Goal: Task Accomplishment & Management: Manage account settings

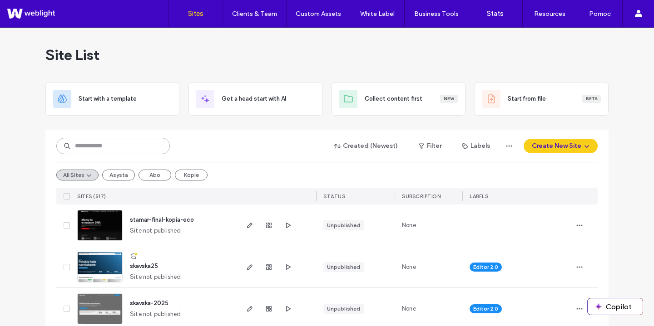
click at [139, 143] on input at bounding box center [112, 146] width 113 height 16
click at [74, 143] on input at bounding box center [112, 146] width 113 height 16
type input "********"
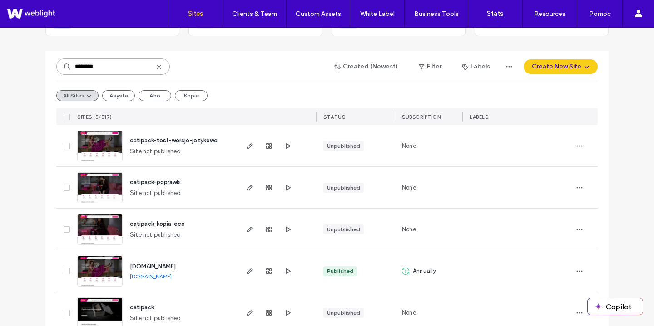
scroll to position [81, 0]
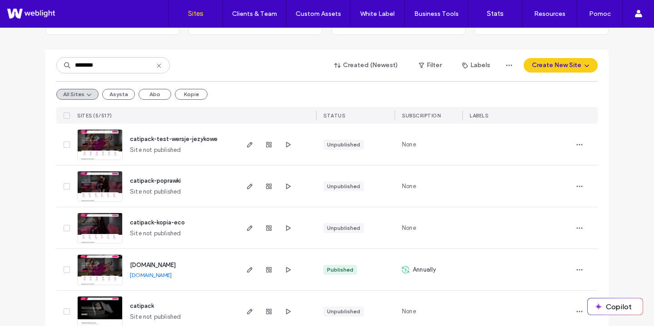
click at [134, 262] on span "[DOMAIN_NAME]" at bounding box center [153, 265] width 46 height 7
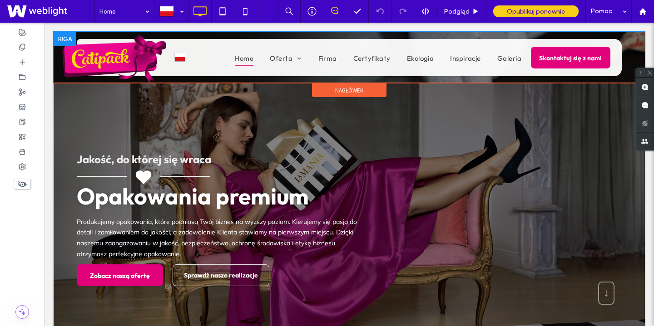
click at [632, 45] on div "Click To Paste polski pl English en Italiano it Deutsch de Click To Paste Home …" at bounding box center [349, 57] width 591 height 51
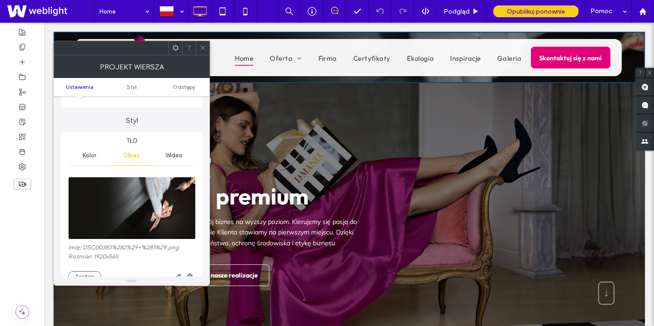
scroll to position [73, 0]
click at [202, 44] on icon at bounding box center [202, 47] width 7 height 7
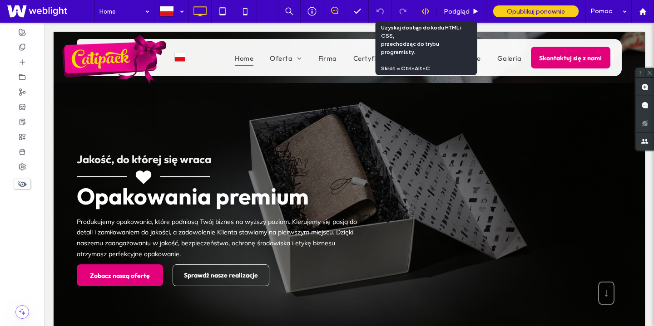
click at [419, 14] on div at bounding box center [425, 11] width 22 height 8
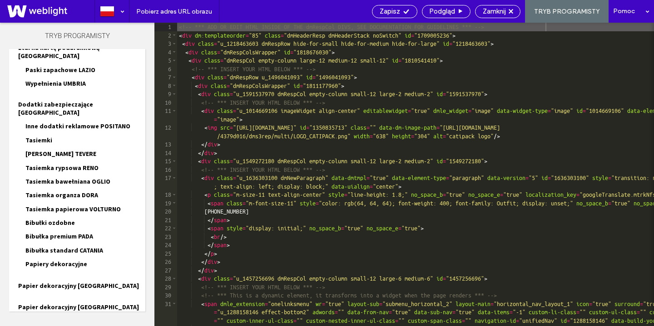
scroll to position [913, 0]
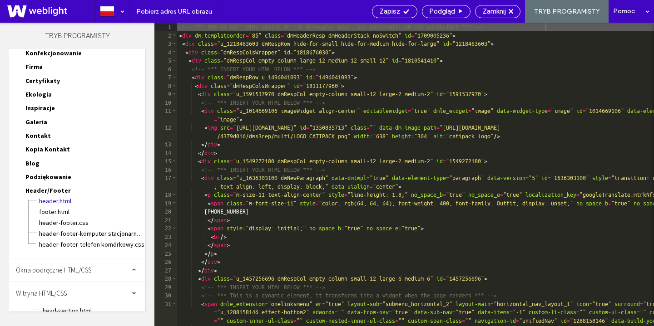
scroll to position [994, 0]
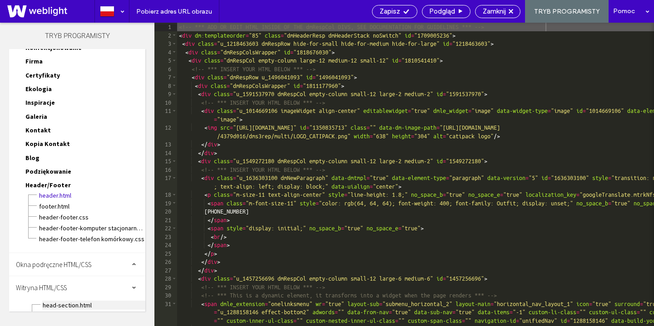
click at [72, 301] on span "head-section.html" at bounding box center [93, 305] width 103 height 9
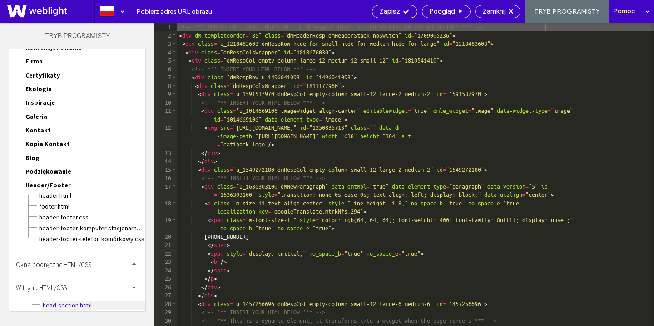
scroll to position [0, 0]
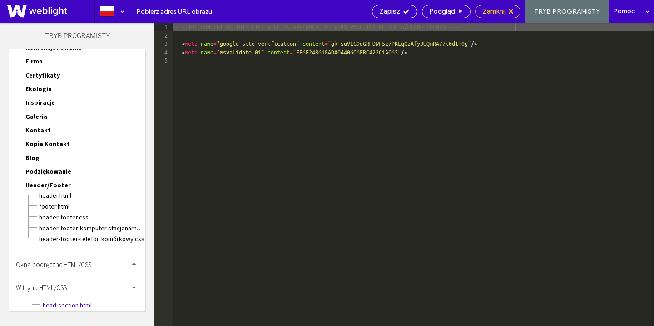
click at [506, 13] on span "Zamknij" at bounding box center [493, 11] width 23 height 8
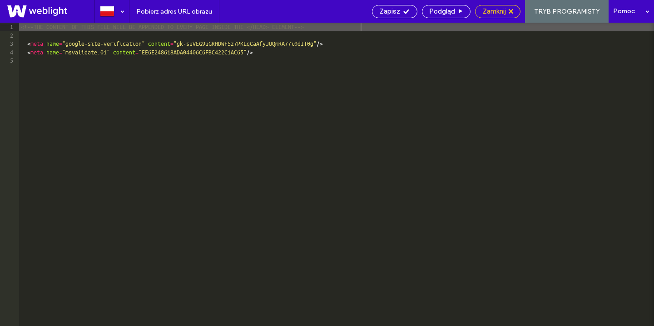
scroll to position [972, 0]
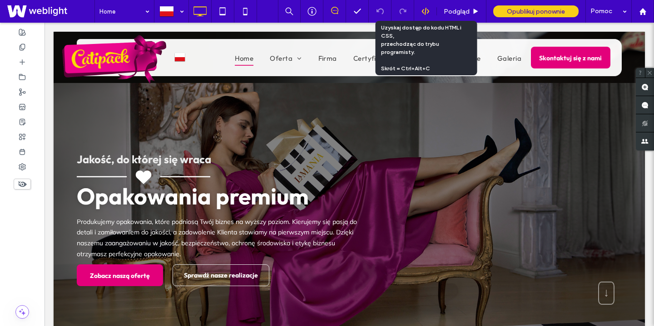
click at [425, 9] on icon at bounding box center [425, 11] width 8 height 8
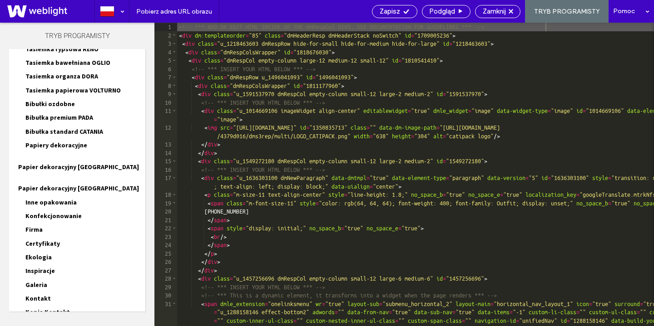
scroll to position [913, 0]
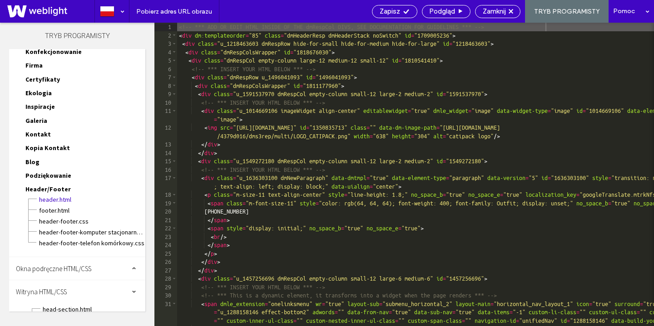
scroll to position [995, 0]
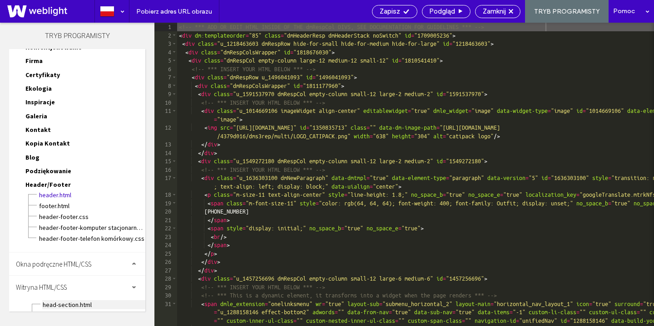
click at [69, 300] on span "head-section.html" at bounding box center [93, 304] width 103 height 9
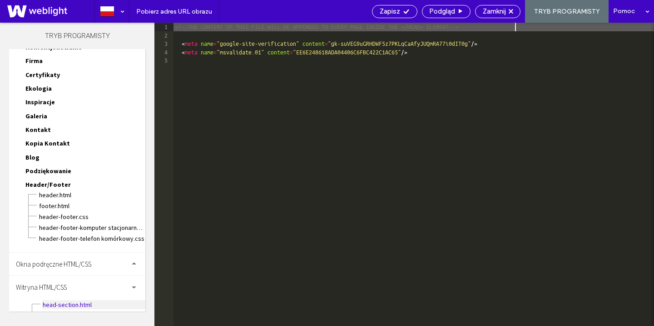
scroll to position [0, 0]
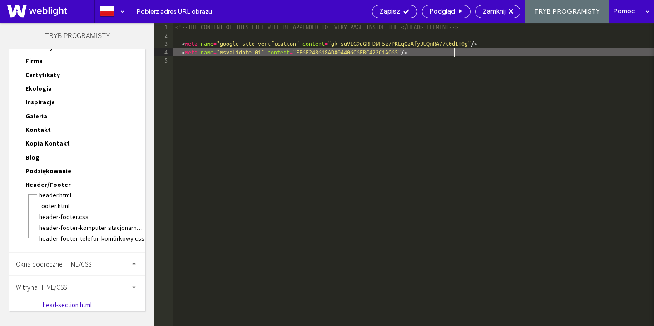
click at [457, 53] on div "<!--THE CONTENT OF THIS FILE WILL BE APPENDED TO EVERY PAGE INSIDE THE </HEAD> …" at bounding box center [413, 183] width 480 height 320
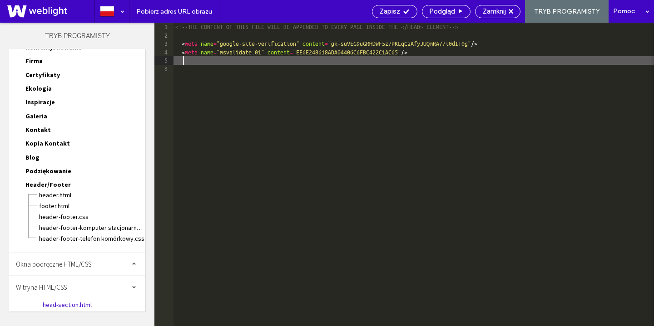
type textarea "**"
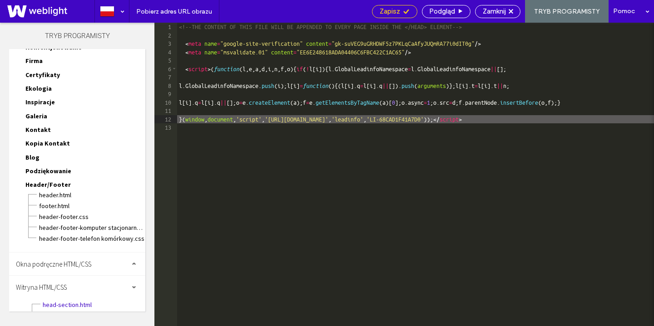
click at [403, 8] on div "Zapisz" at bounding box center [394, 11] width 44 height 8
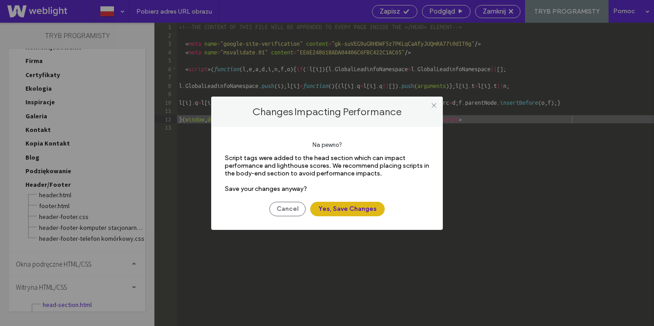
click at [363, 212] on button "Yes, Save Changes" at bounding box center [347, 209] width 74 height 15
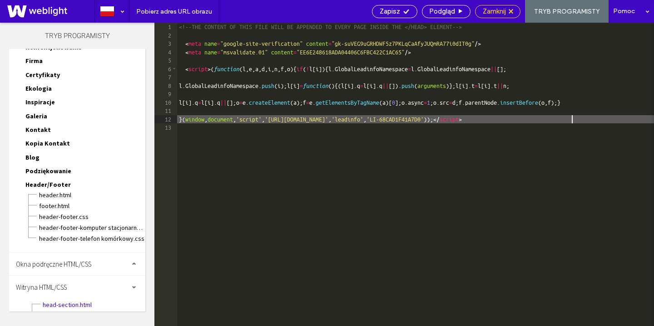
click at [503, 12] on span "Zamknij" at bounding box center [493, 11] width 23 height 8
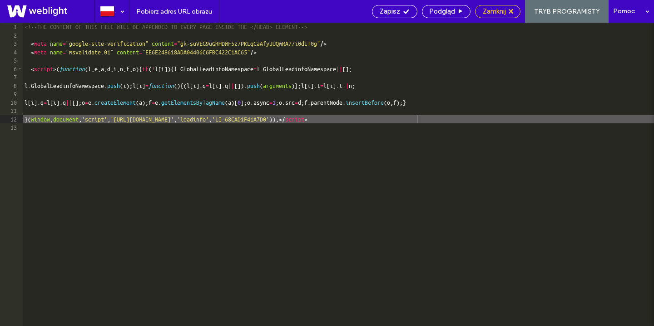
scroll to position [972, 0]
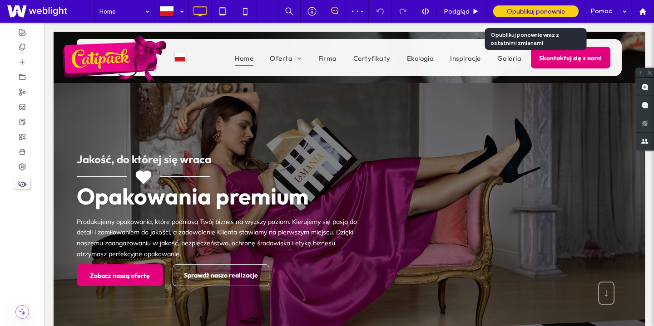
click at [541, 11] on span "Opublikuj ponownie" at bounding box center [536, 12] width 58 height 8
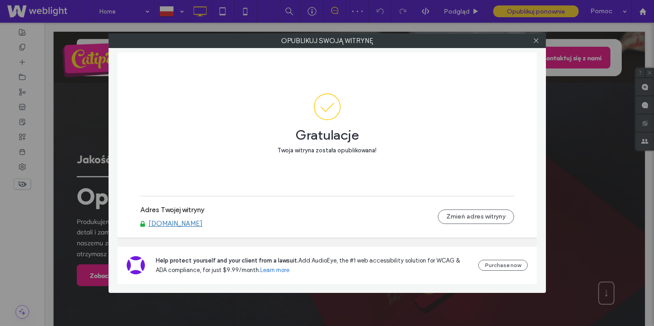
click at [540, 41] on div at bounding box center [536, 41] width 14 height 14
click at [536, 41] on use at bounding box center [535, 41] width 5 height 5
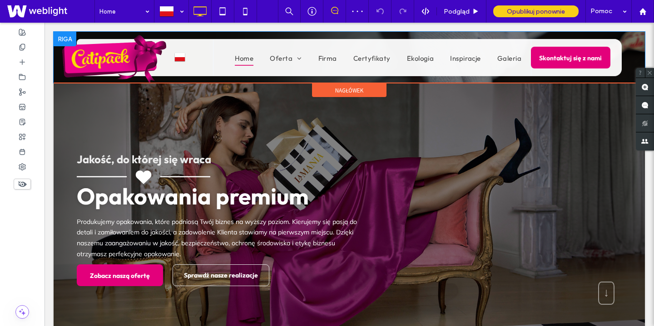
click at [58, 40] on div at bounding box center [65, 39] width 23 height 15
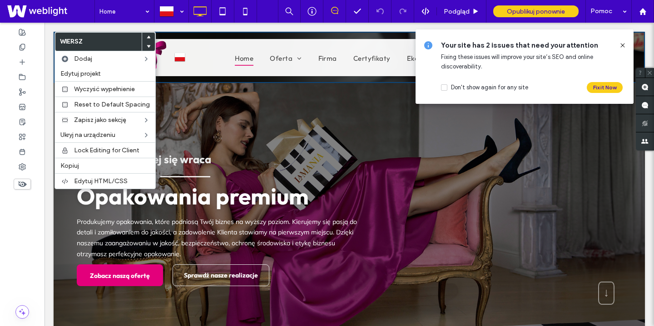
click at [639, 44] on div "Click To Paste polski pl English en Italiano it Deutsch de Click To Paste Home …" at bounding box center [349, 57] width 591 height 51
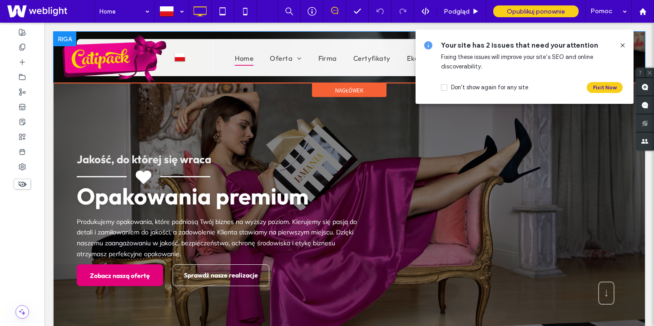
click at [637, 43] on div "Click To Paste polski pl English en Italiano it Deutsch de Click To Paste Home …" at bounding box center [349, 57] width 591 height 51
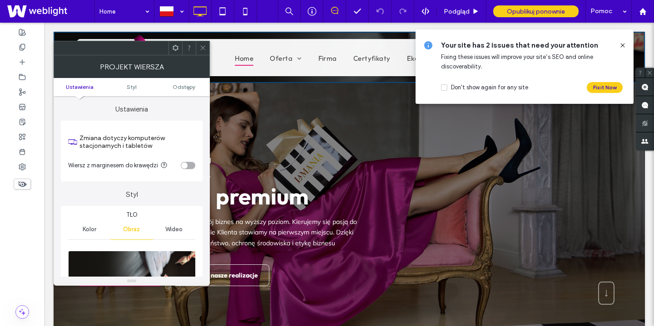
click at [622, 47] on icon at bounding box center [622, 45] width 7 height 7
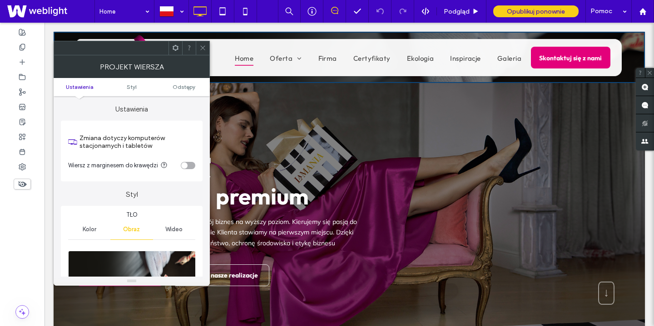
scroll to position [110, 0]
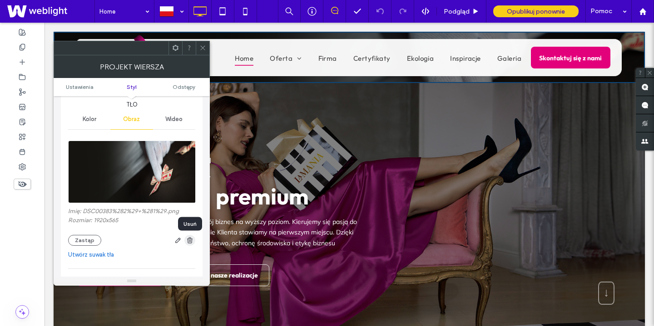
click at [186, 240] on icon "button" at bounding box center [189, 240] width 7 height 7
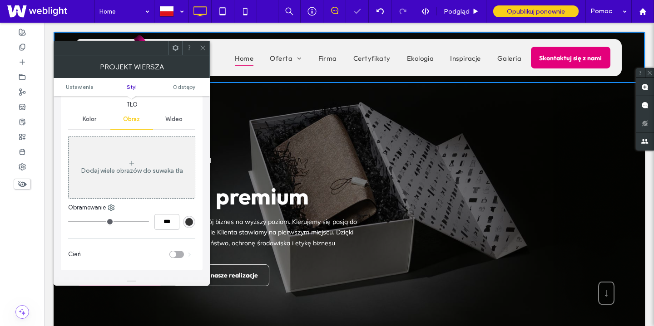
click at [201, 53] on span at bounding box center [202, 48] width 7 height 14
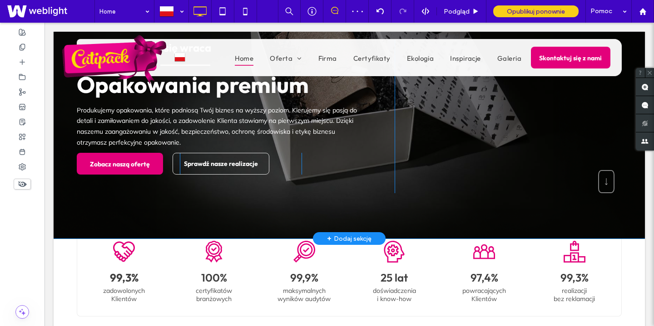
scroll to position [0, 0]
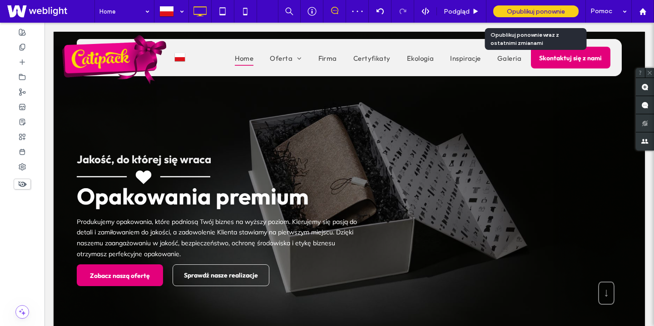
click at [542, 12] on span "Opublikuj ponownie" at bounding box center [536, 12] width 58 height 8
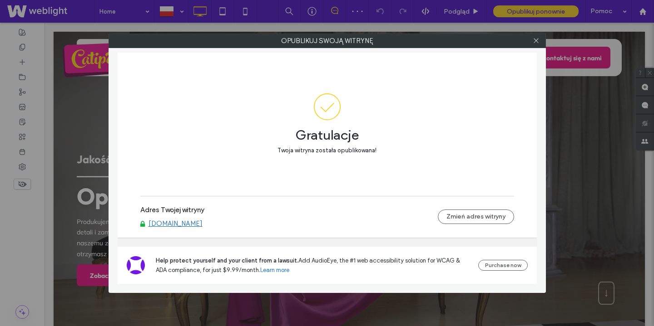
click at [193, 222] on link "[DOMAIN_NAME]" at bounding box center [175, 224] width 54 height 8
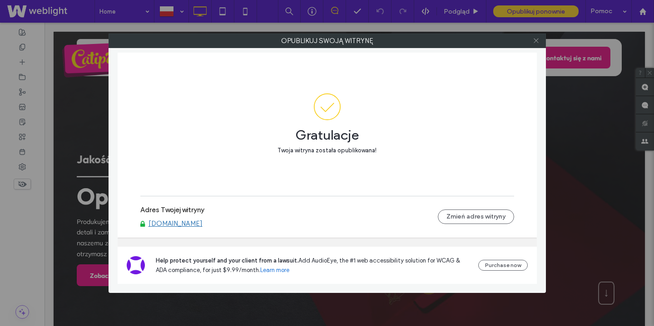
click at [533, 43] on icon at bounding box center [535, 40] width 7 height 7
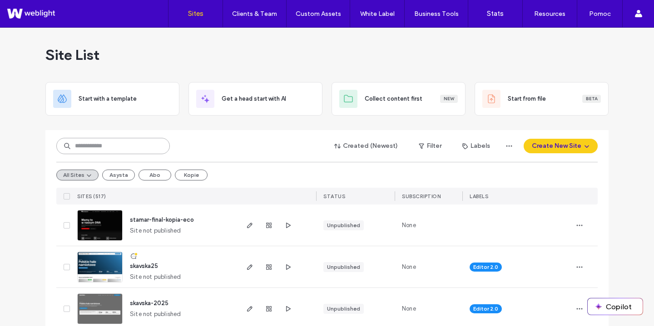
click at [125, 152] on input at bounding box center [112, 146] width 113 height 16
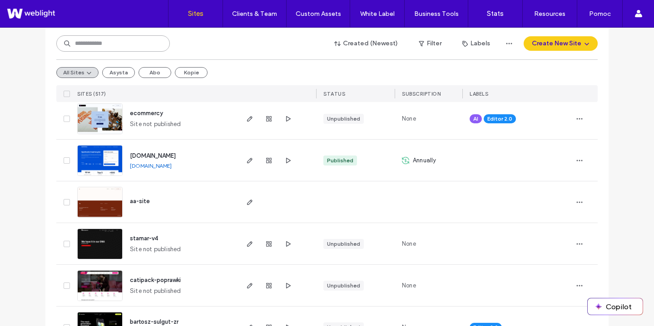
scroll to position [566, 0]
